Goal: Use online tool/utility: Utilize a website feature to perform a specific function

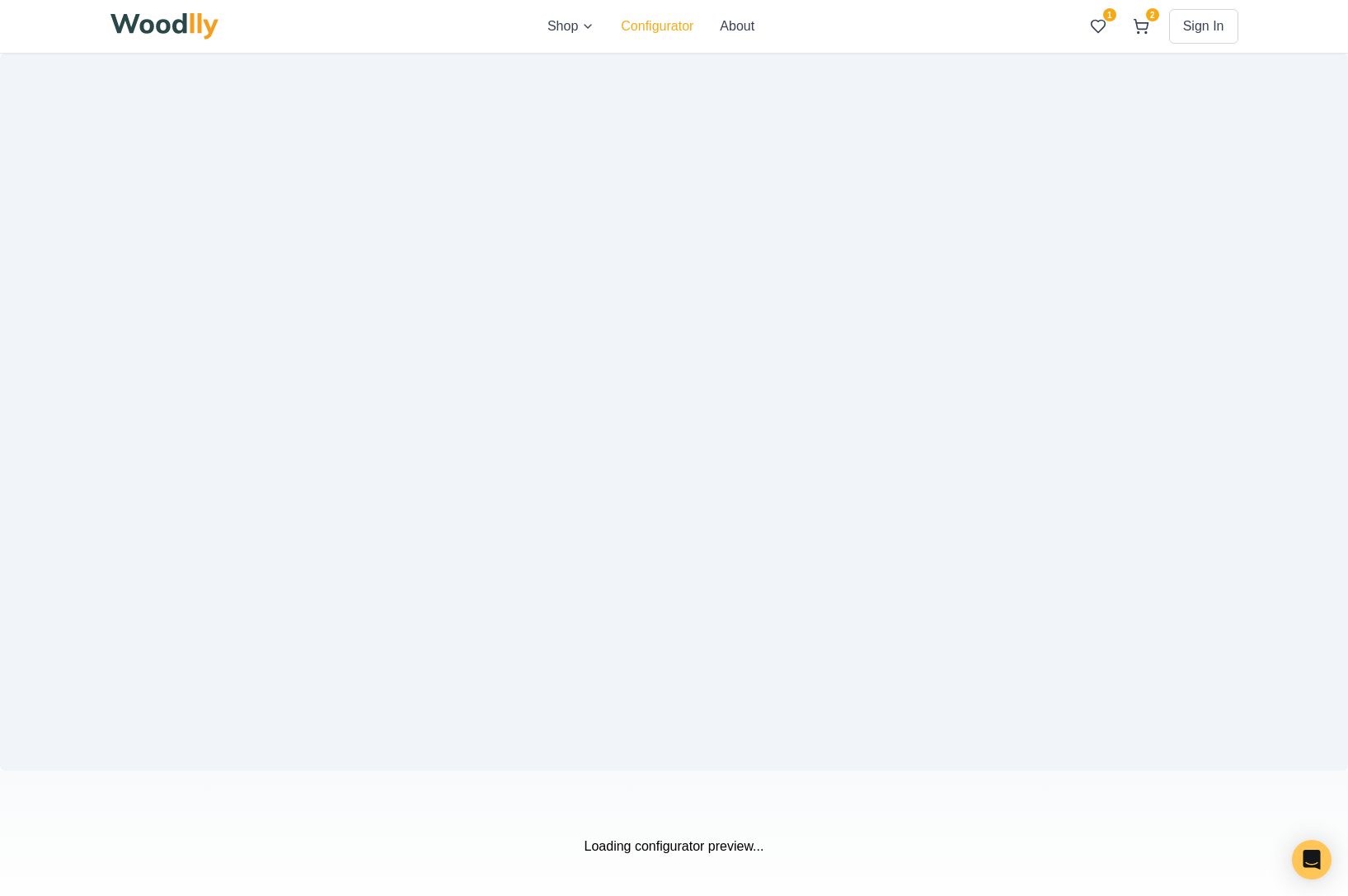
click at [663, 29] on button "Configurator" at bounding box center [657, 26] width 73 height 19
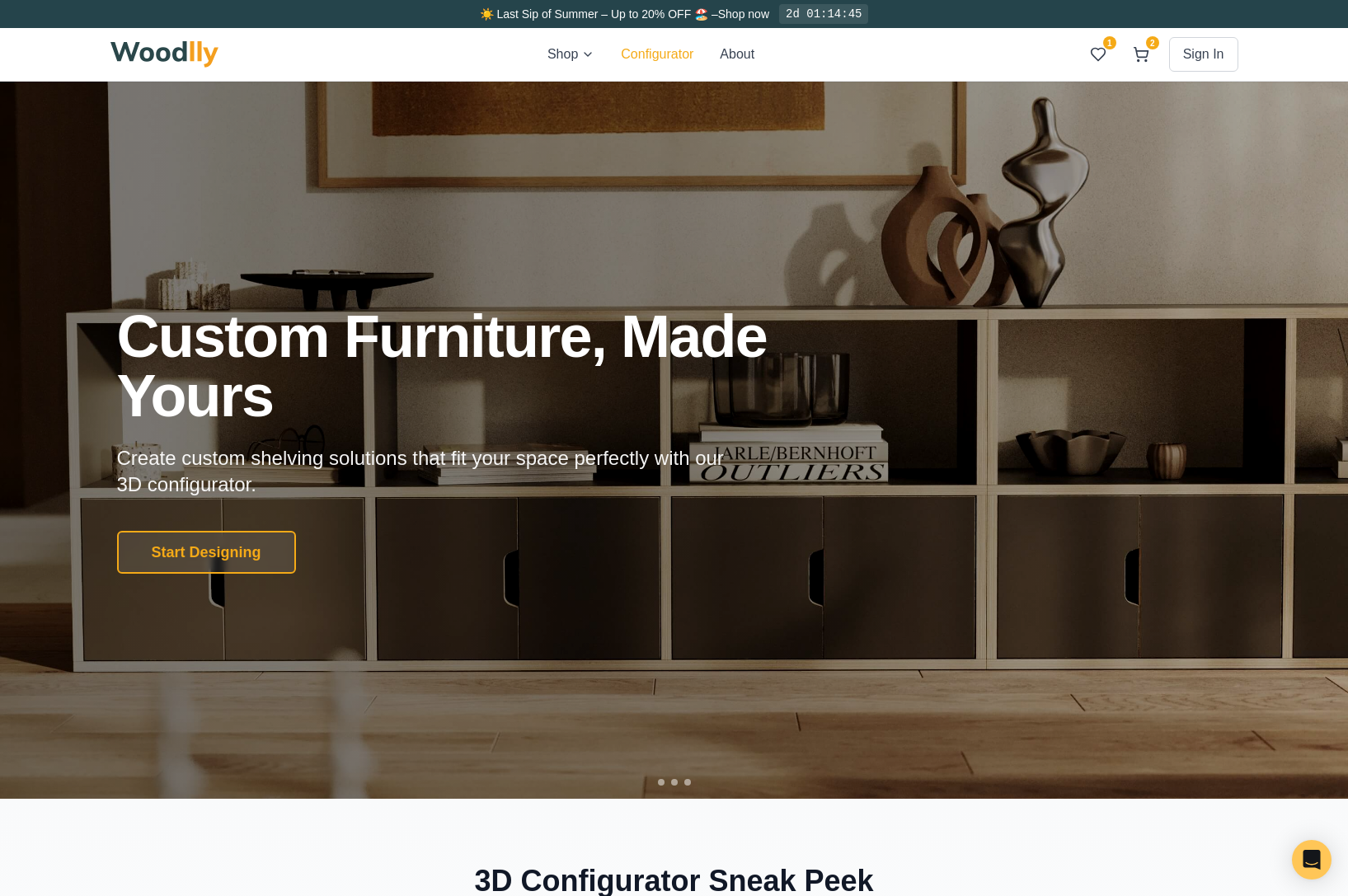
click at [659, 48] on button "Configurator" at bounding box center [657, 54] width 73 height 19
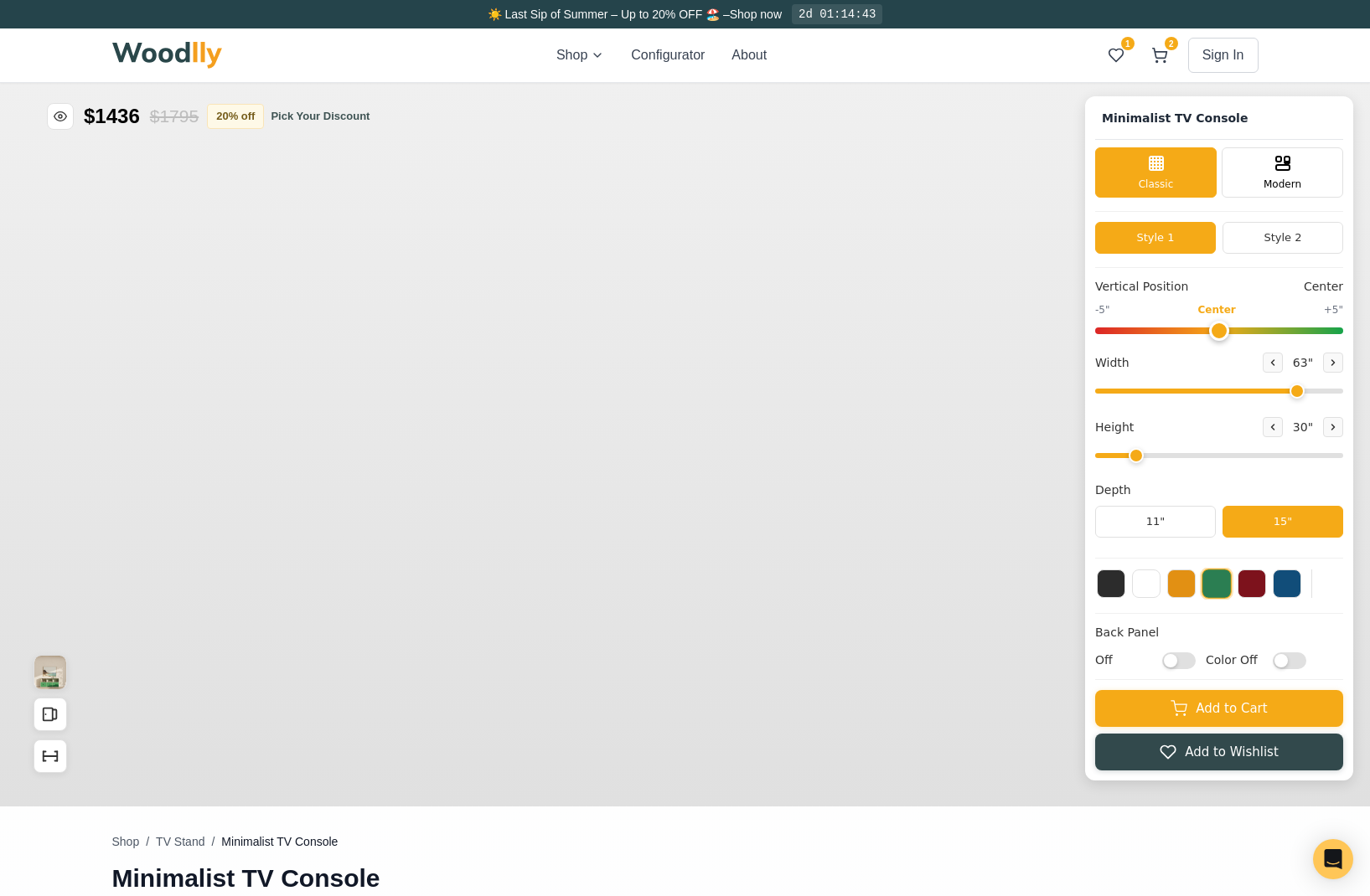
type input "63"
type input "2"
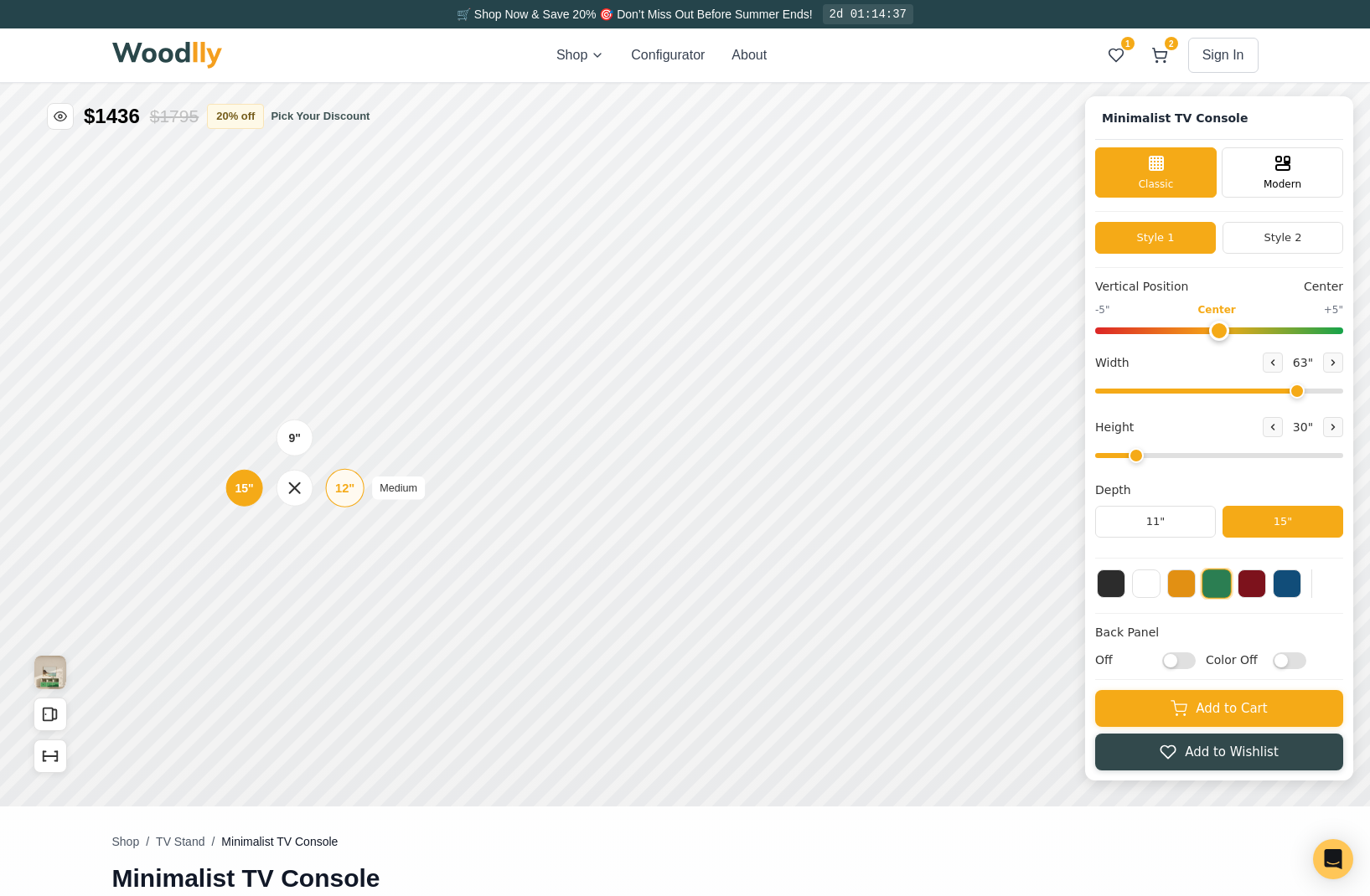
click at [343, 497] on div "12"" at bounding box center [345, 488] width 20 height 19
click at [1339, 364] on icon at bounding box center [1333, 363] width 10 height 10
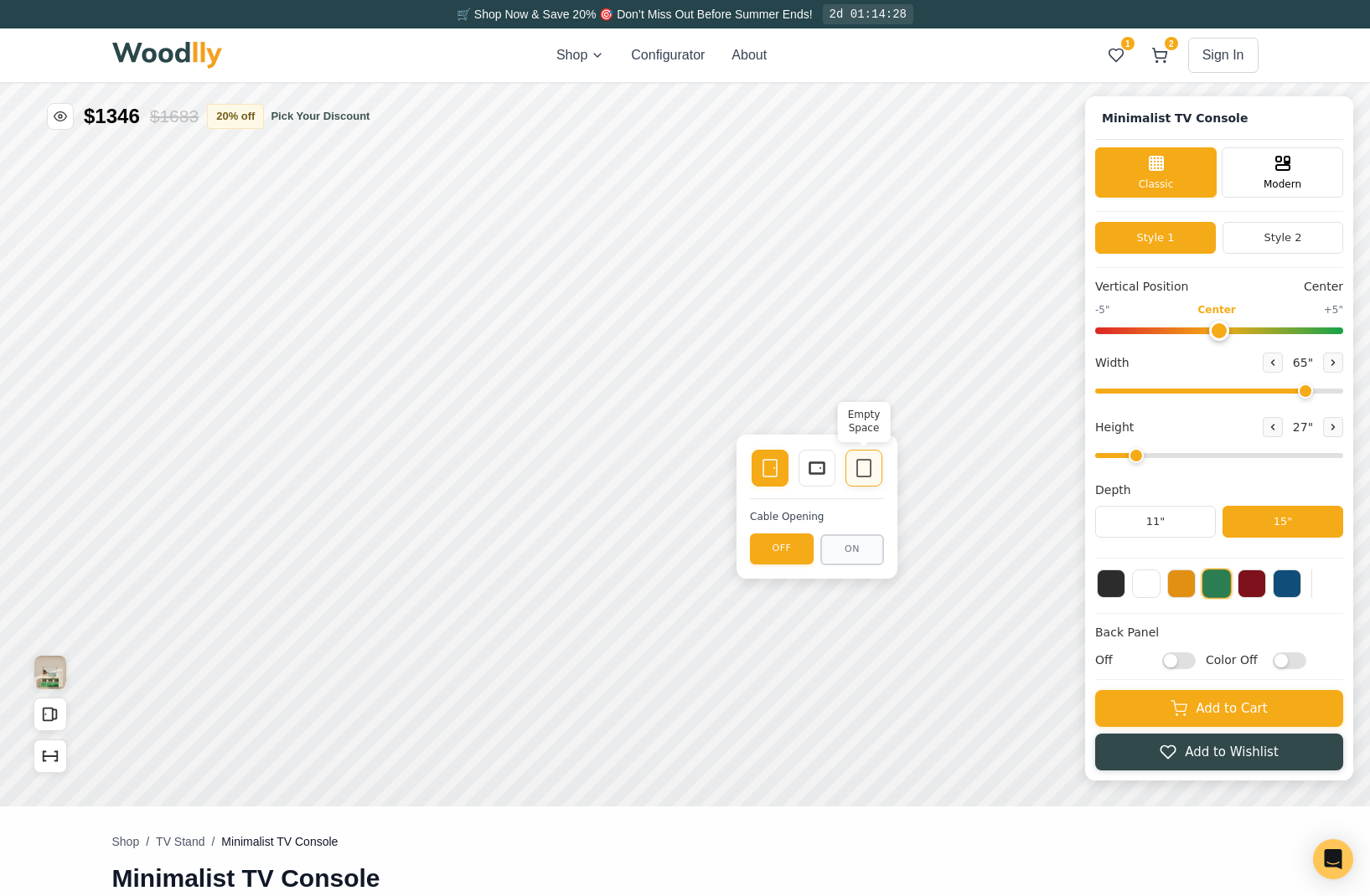
click at [861, 467] on icon at bounding box center [864, 468] width 20 height 20
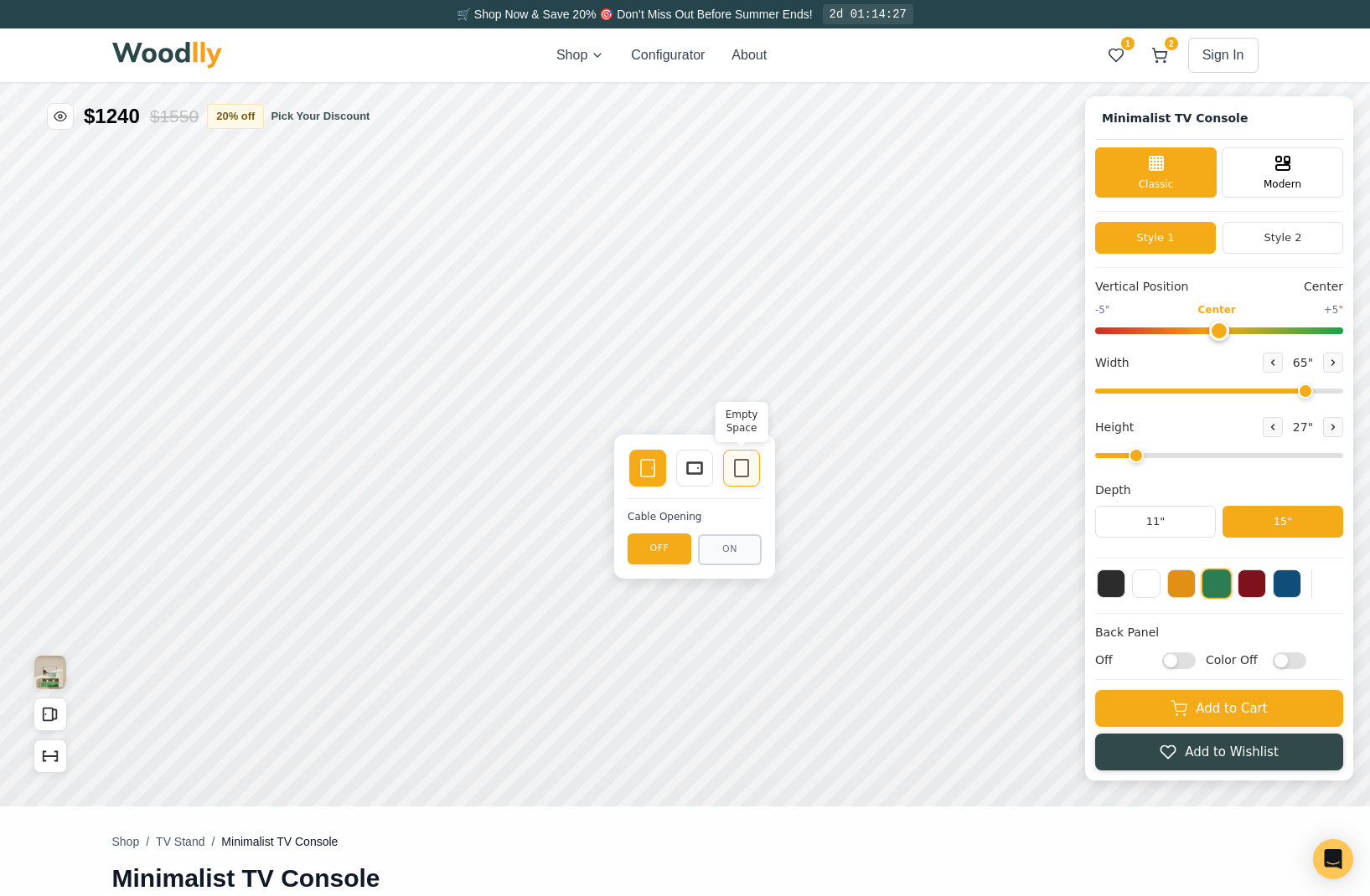
click at [736, 472] on icon at bounding box center [741, 468] width 20 height 20
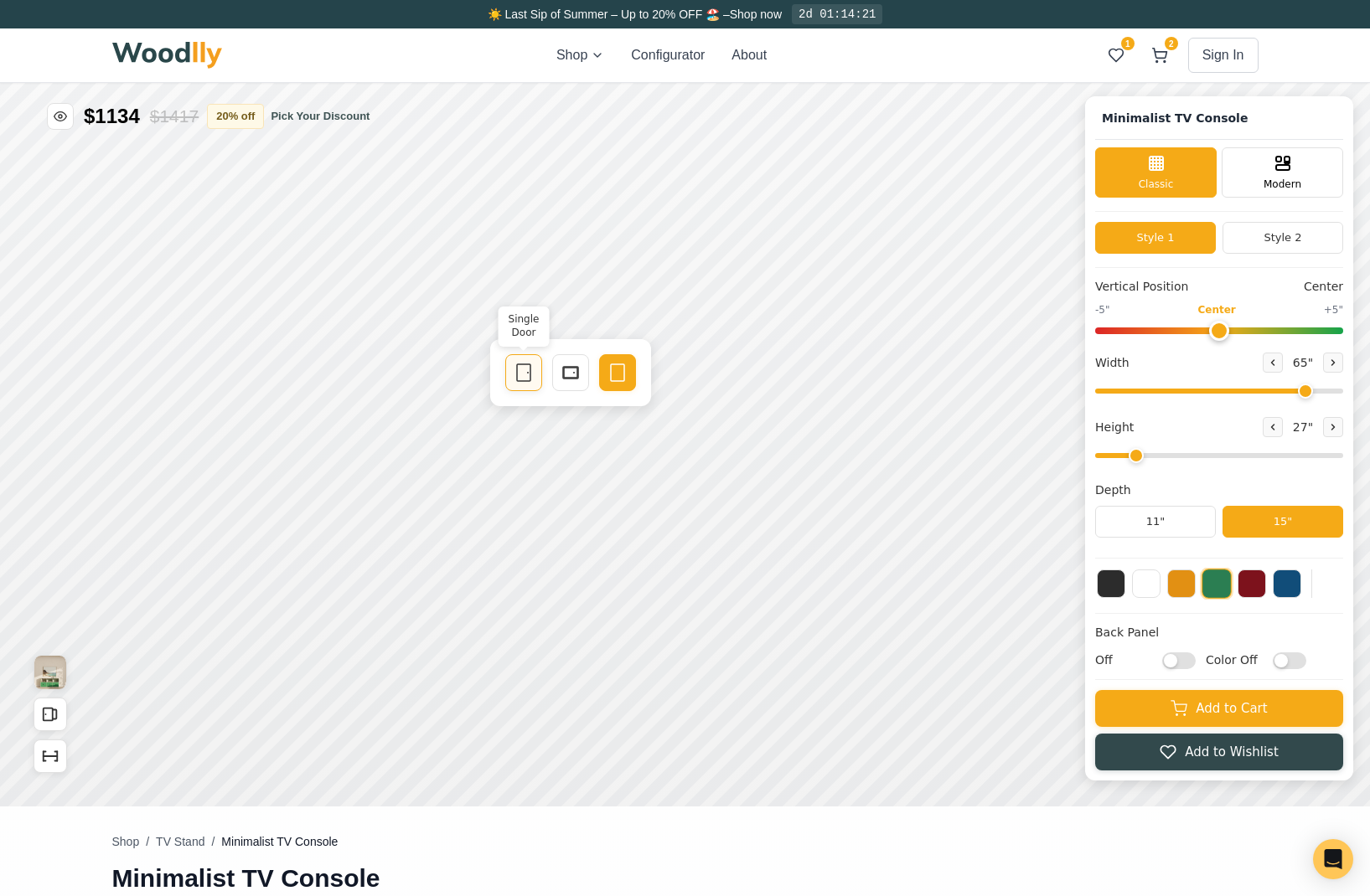
click at [506, 366] on div "Single Door" at bounding box center [524, 373] width 37 height 37
click at [1343, 370] on button at bounding box center [1333, 363] width 20 height 20
click at [1278, 361] on icon at bounding box center [1273, 363] width 10 height 10
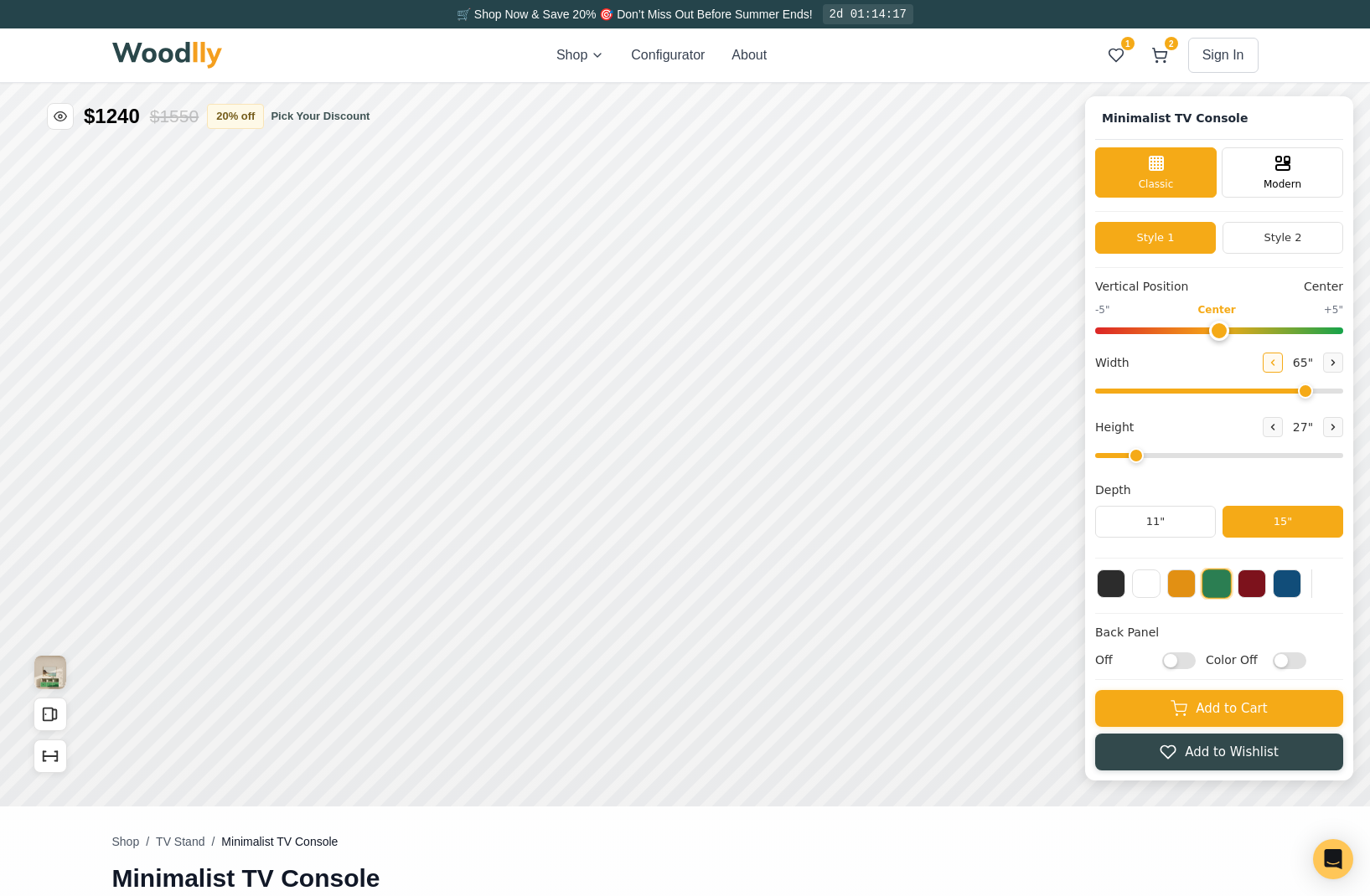
click at [1278, 361] on icon at bounding box center [1273, 363] width 10 height 10
click at [1335, 362] on icon at bounding box center [1334, 363] width 3 height 5
type input "64"
